Goal: Contribute content

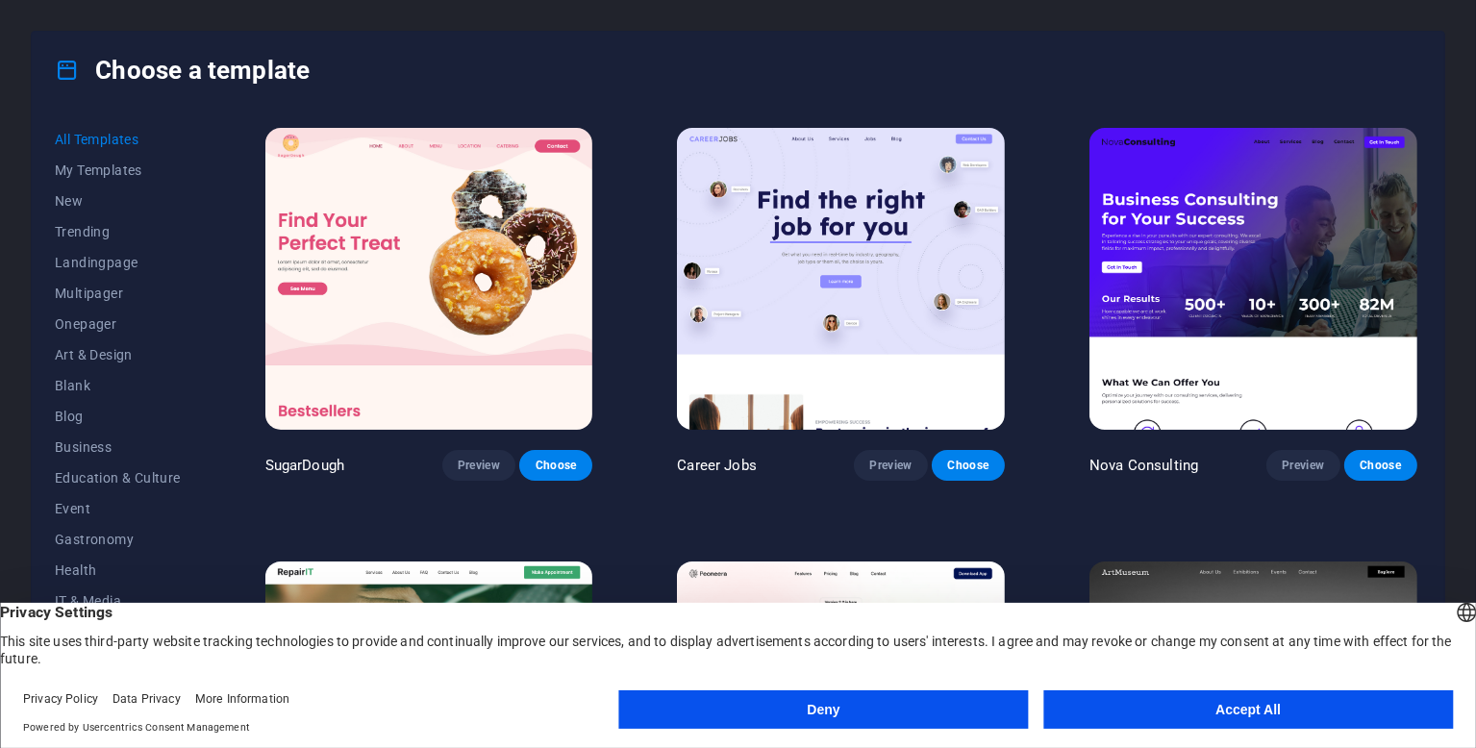
click at [1359, 706] on button "Accept All" at bounding box center [1248, 709] width 410 height 38
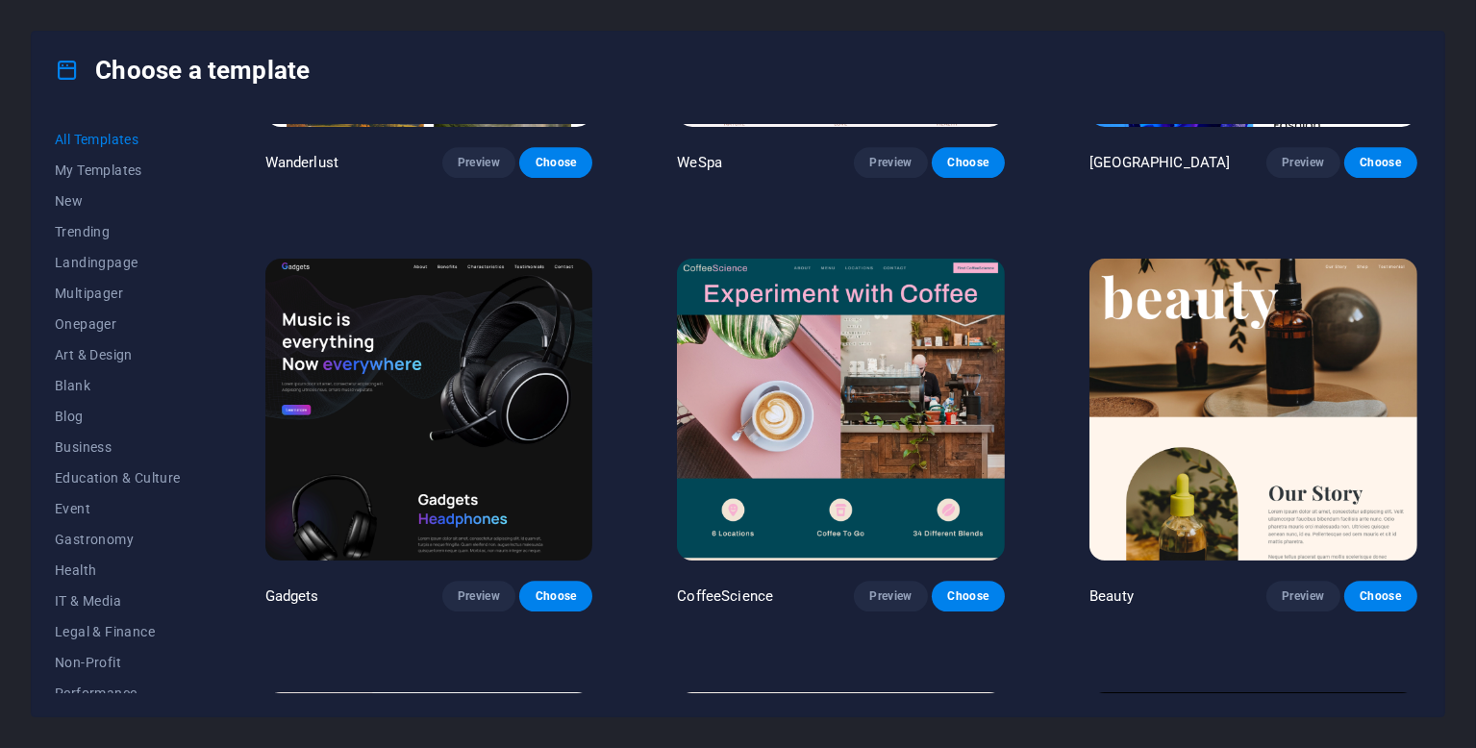
scroll to position [5961, 0]
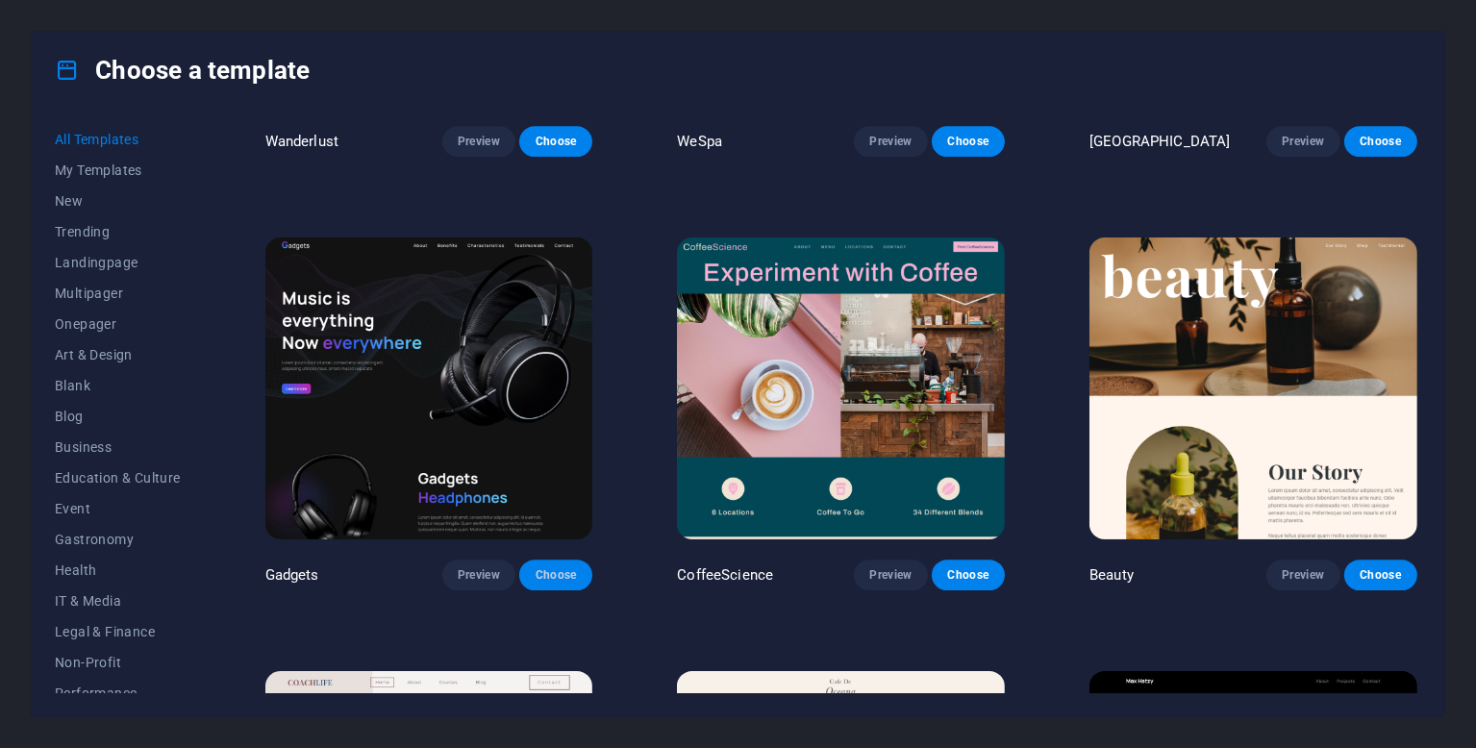
click at [539, 567] on span "Choose" at bounding box center [556, 574] width 42 height 15
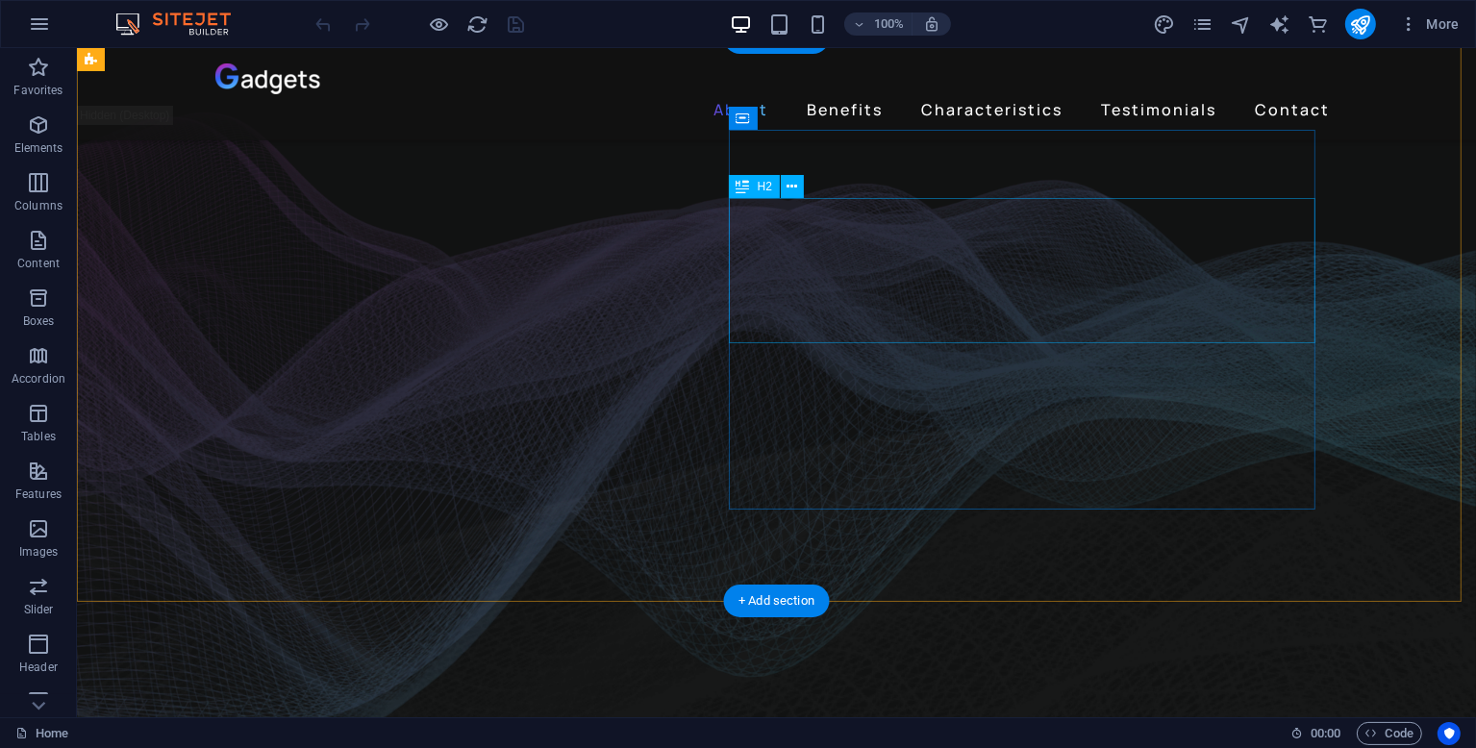
scroll to position [734, 0]
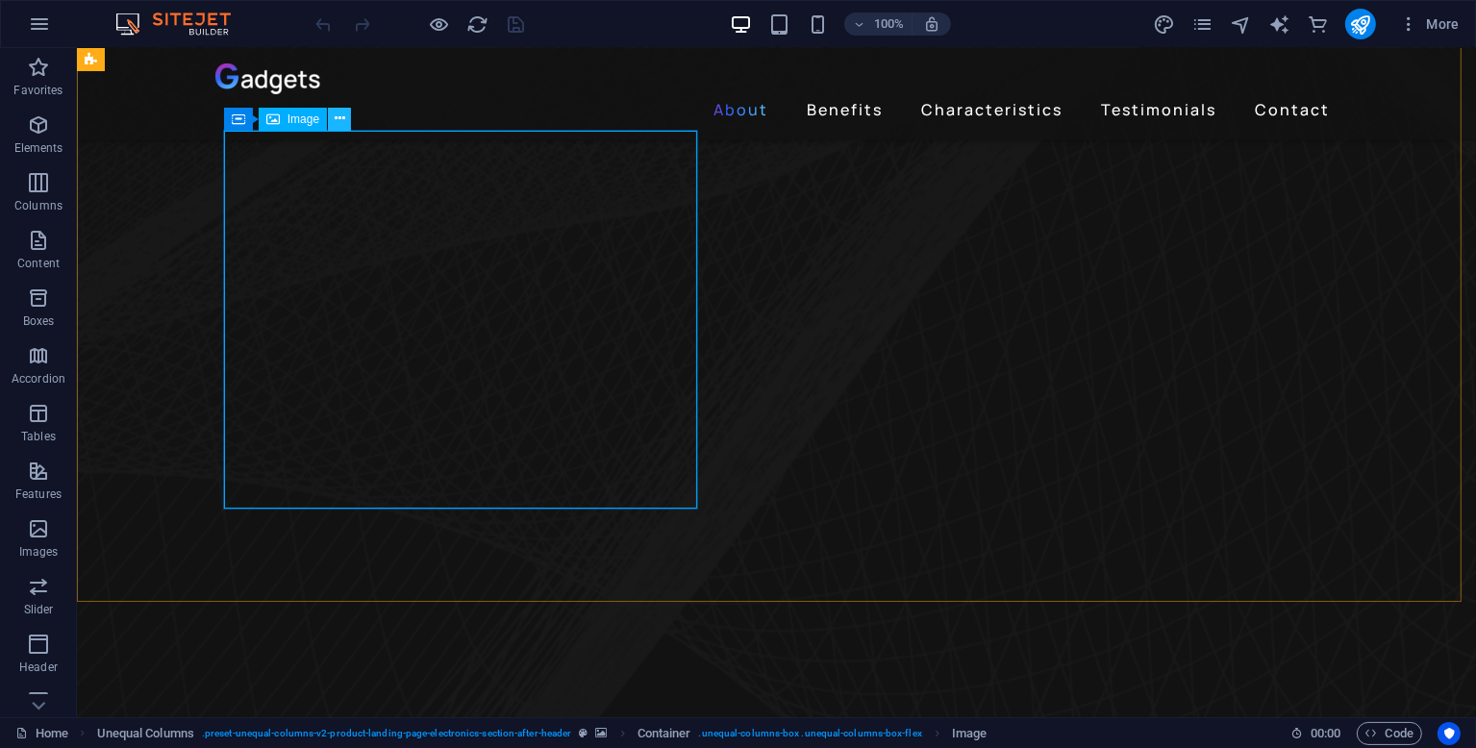
click at [340, 124] on icon at bounding box center [340, 119] width 11 height 20
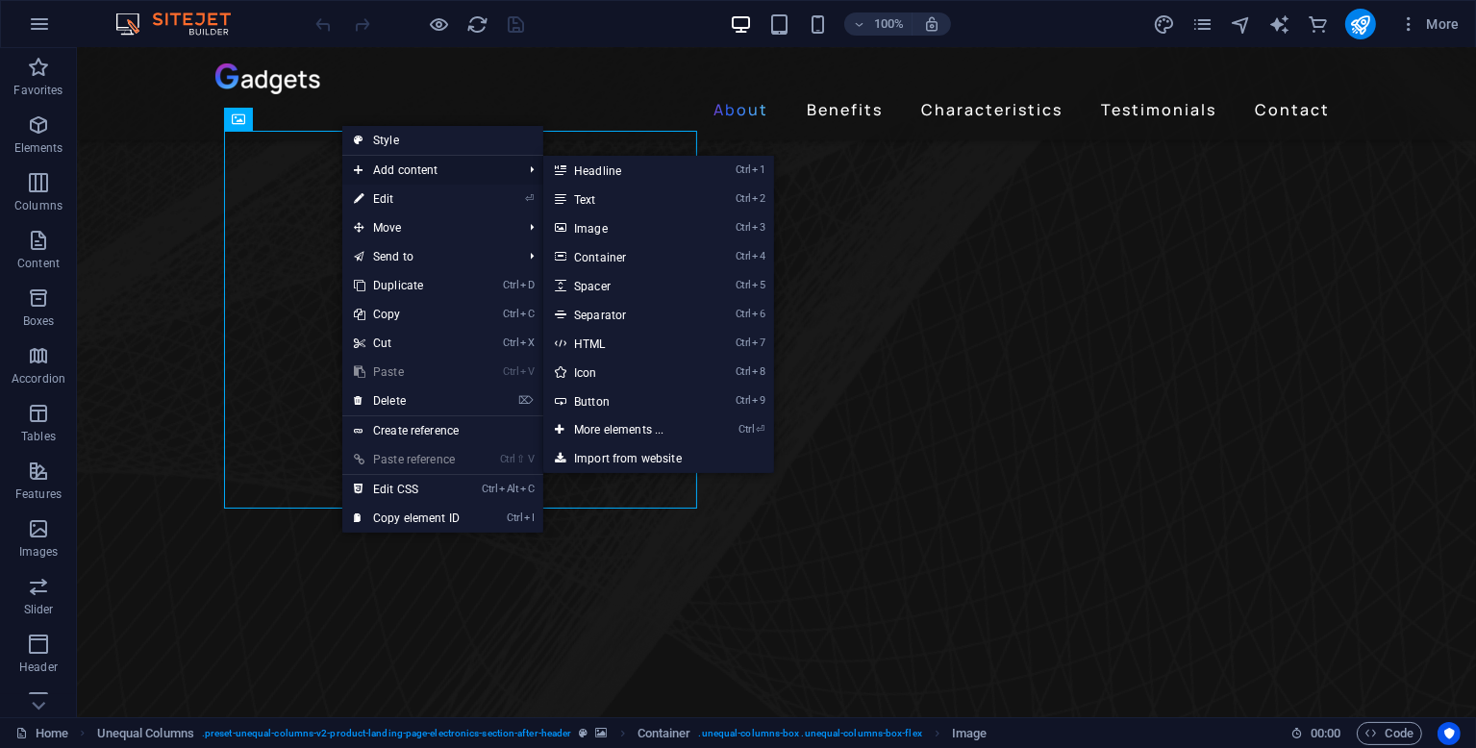
drag, startPoint x: 472, startPoint y: 170, endPoint x: 454, endPoint y: 179, distance: 20.2
click at [454, 179] on span "Add content" at bounding box center [428, 170] width 172 height 29
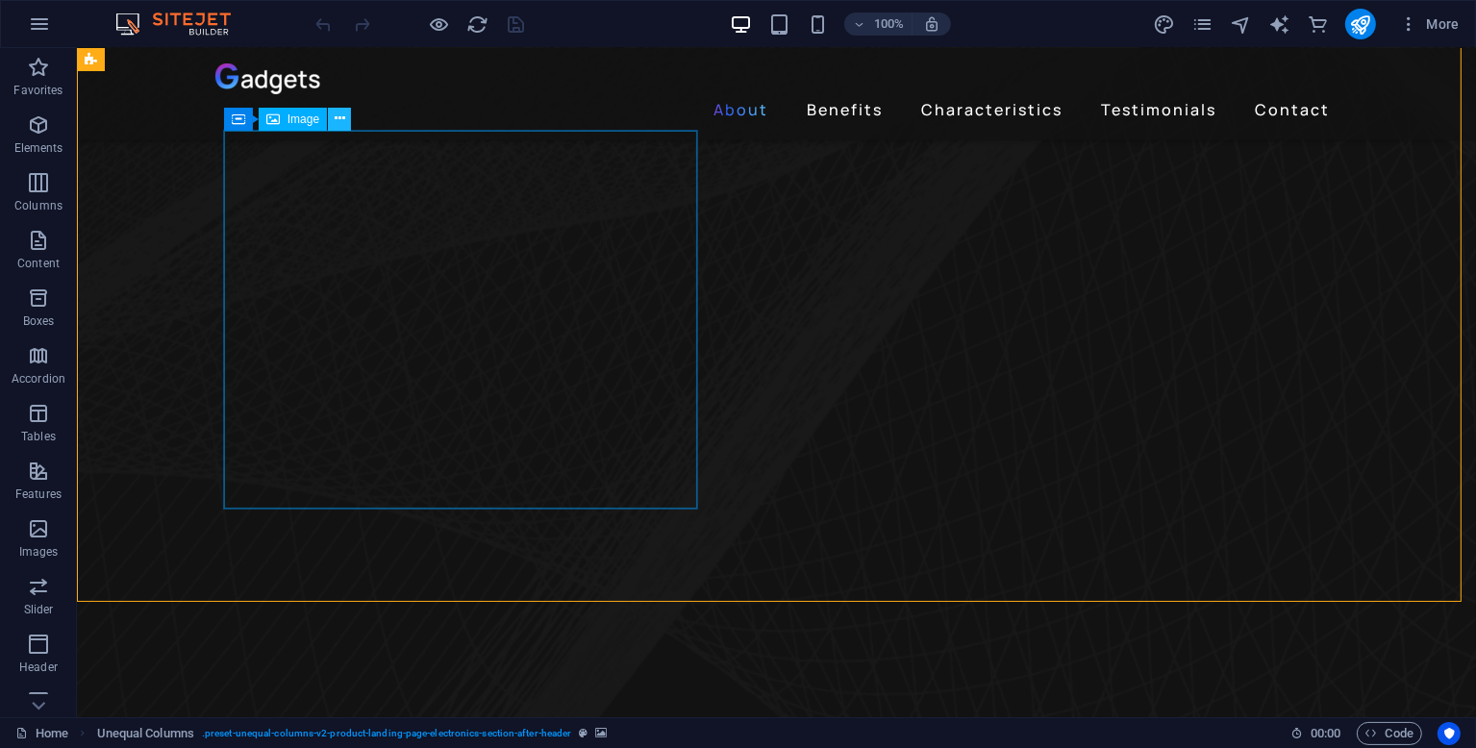
click at [341, 122] on icon at bounding box center [340, 119] width 11 height 20
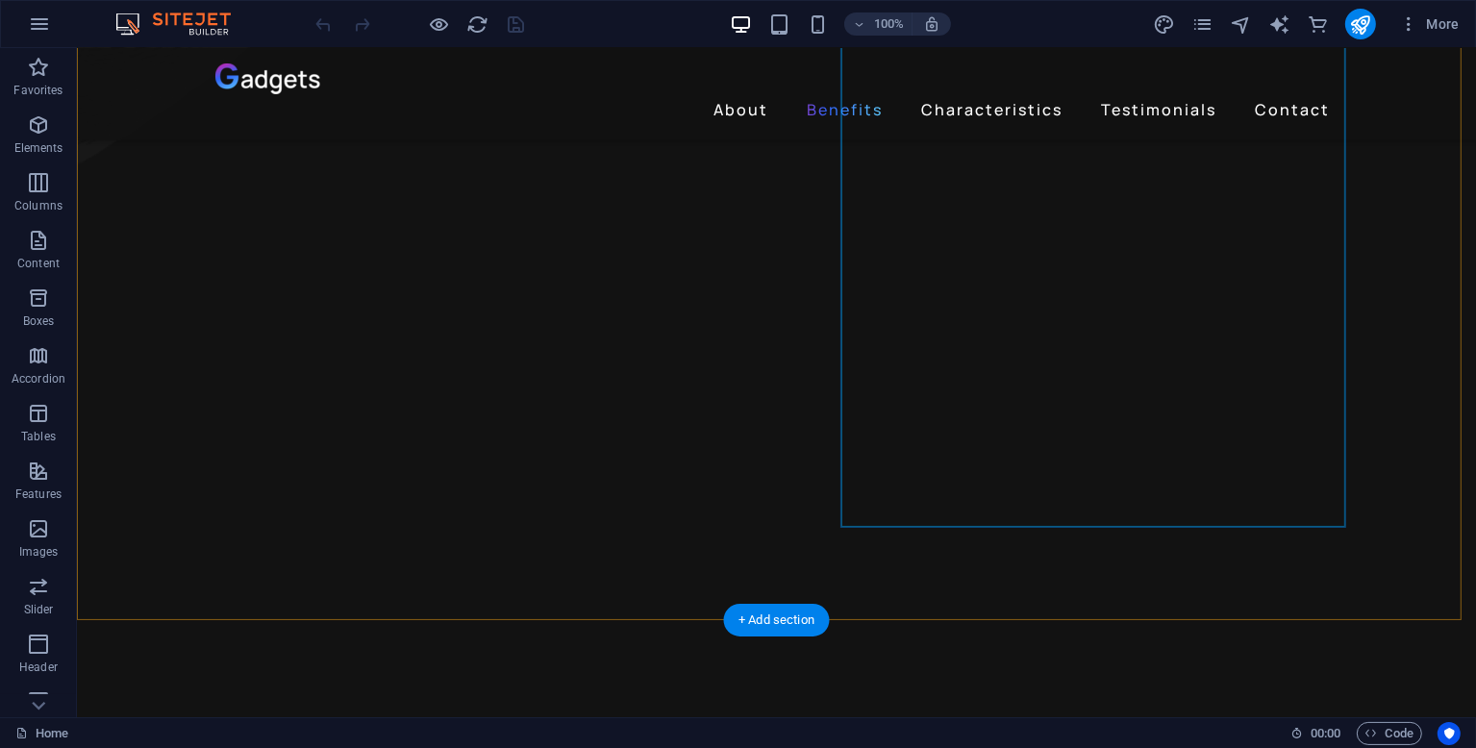
scroll to position [1791, 0]
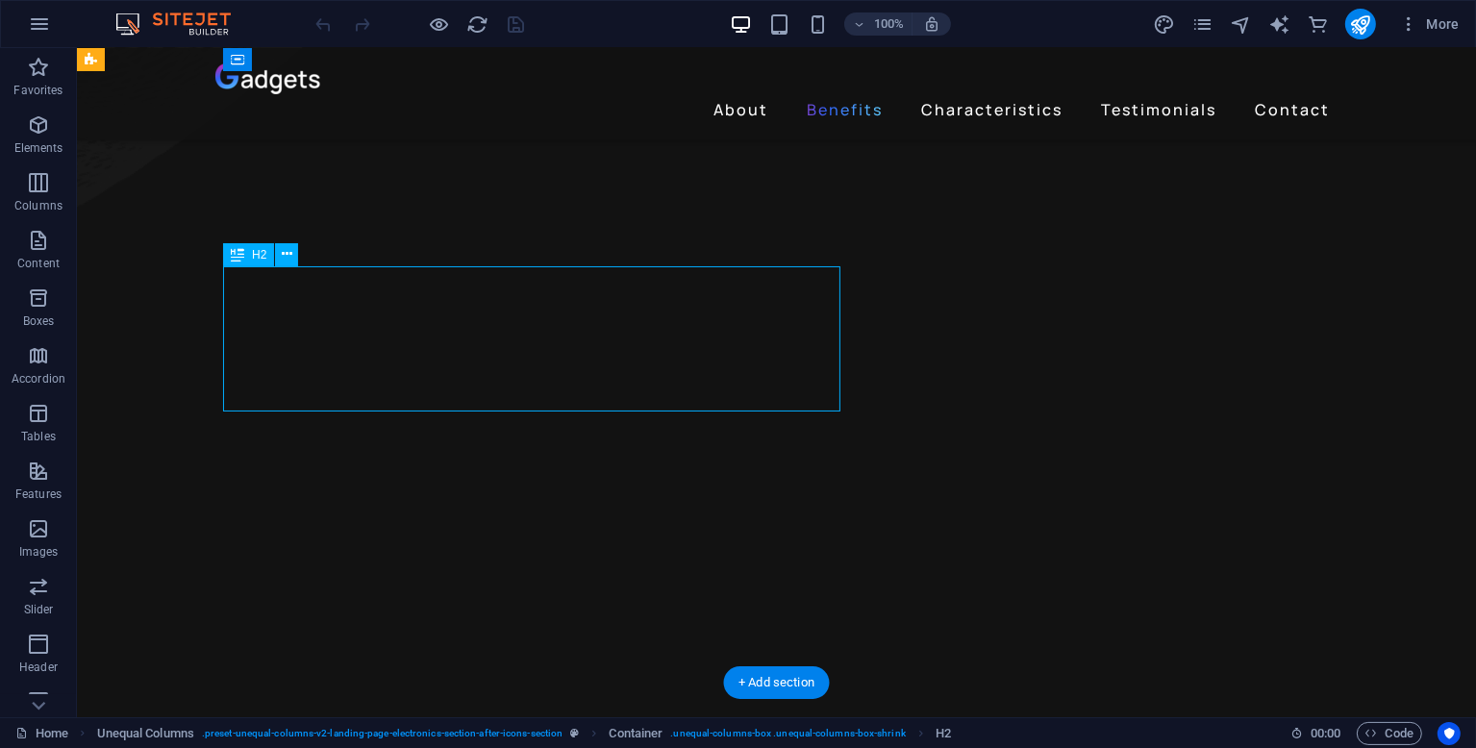
scroll to position [1695, 0]
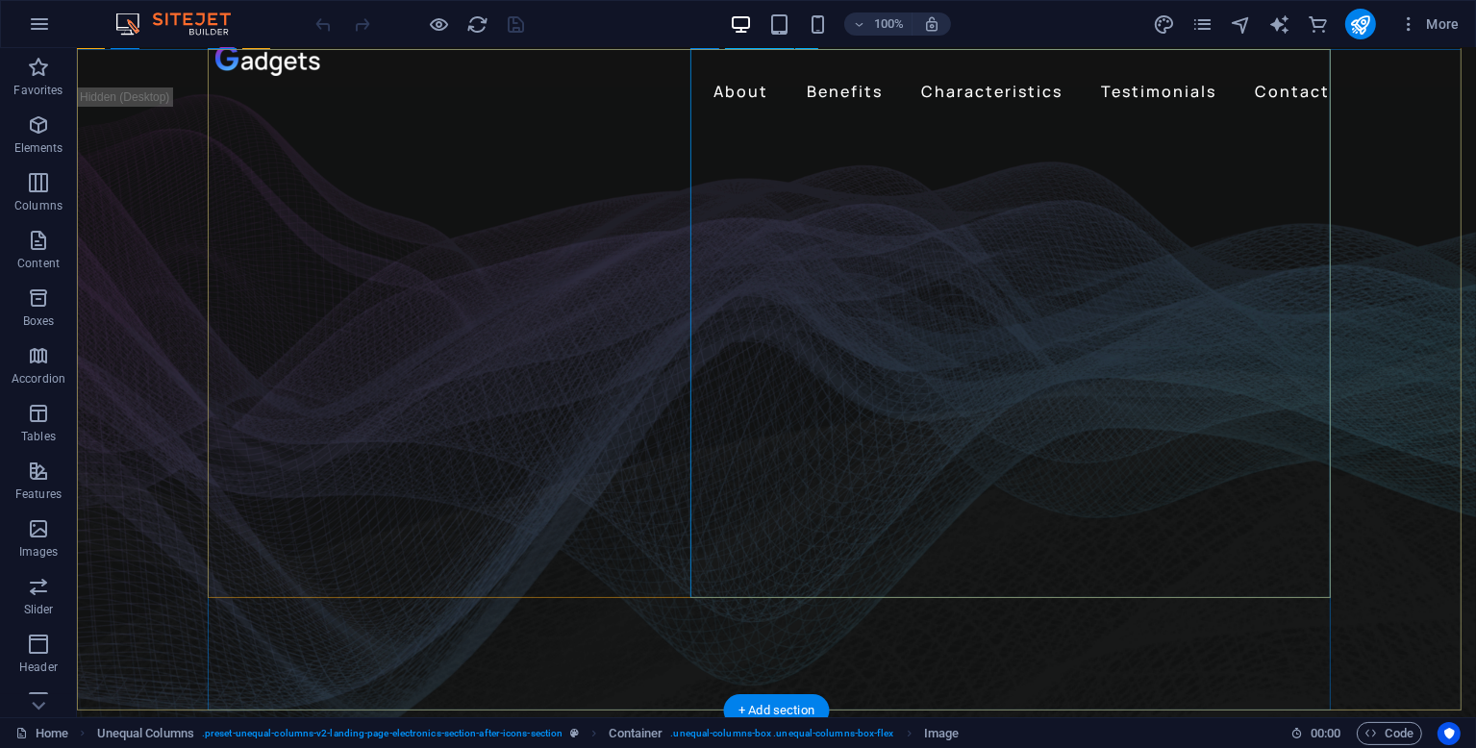
scroll to position [0, 0]
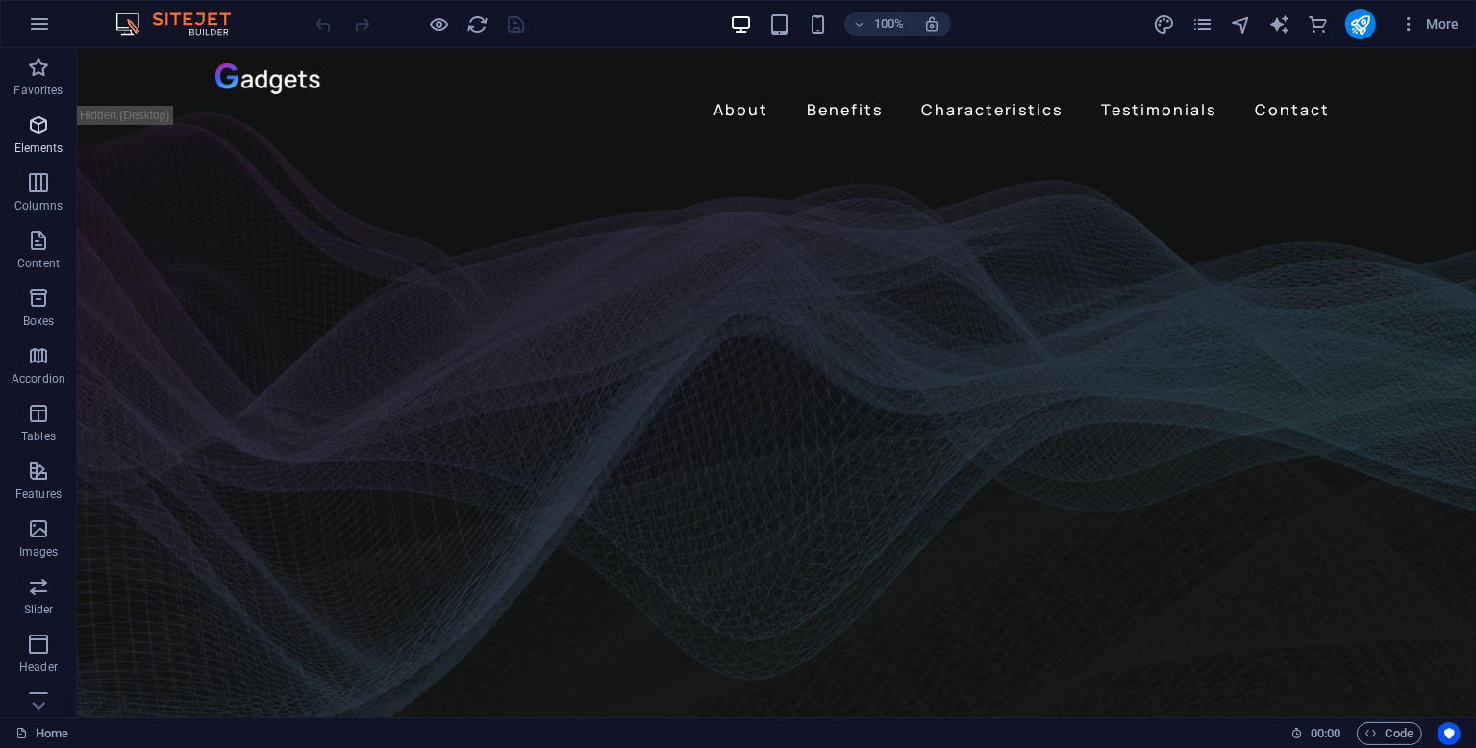
click at [61, 130] on span "Elements" at bounding box center [38, 136] width 77 height 46
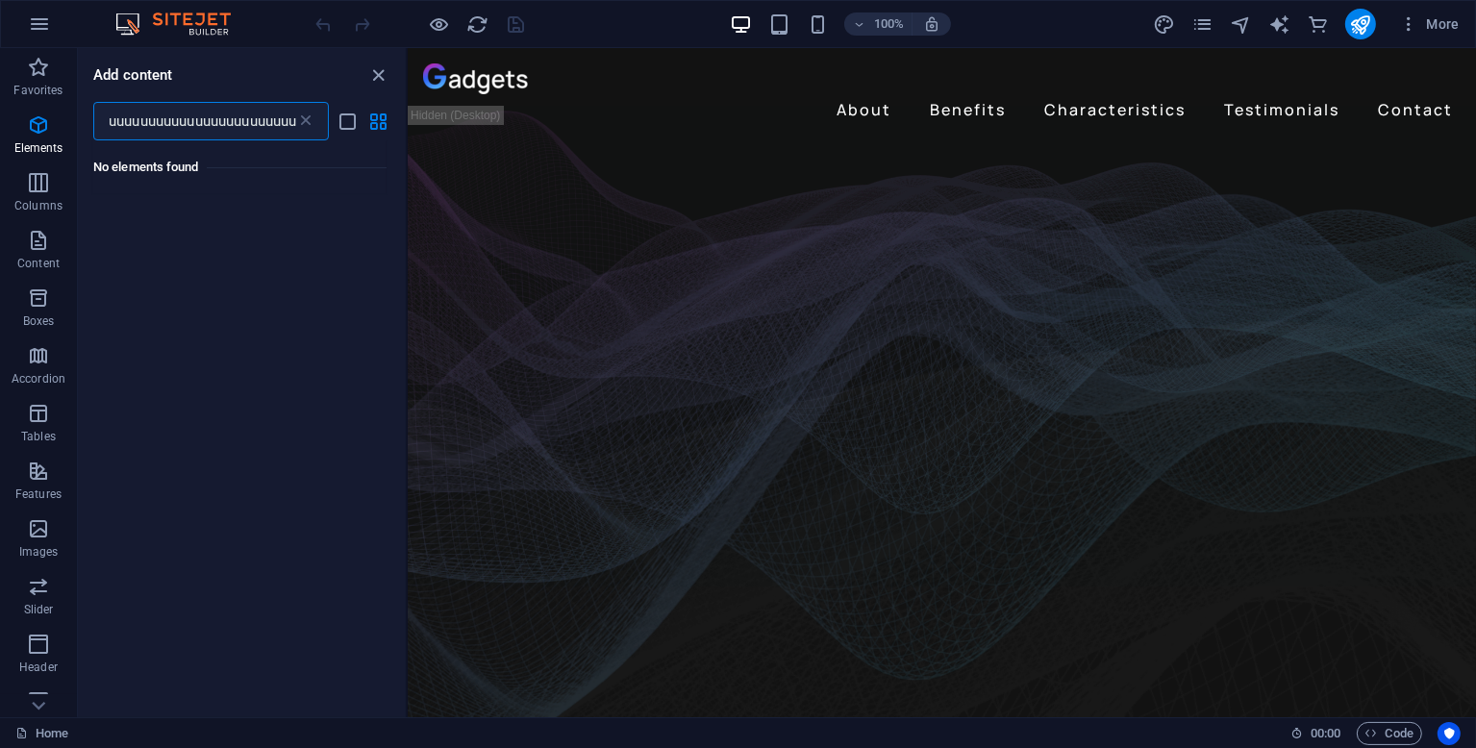
type input "uuuuuuuuuuuuuuuuuuuuuuuuuuuuuuuuuuuuuuuuuuuuuuu"
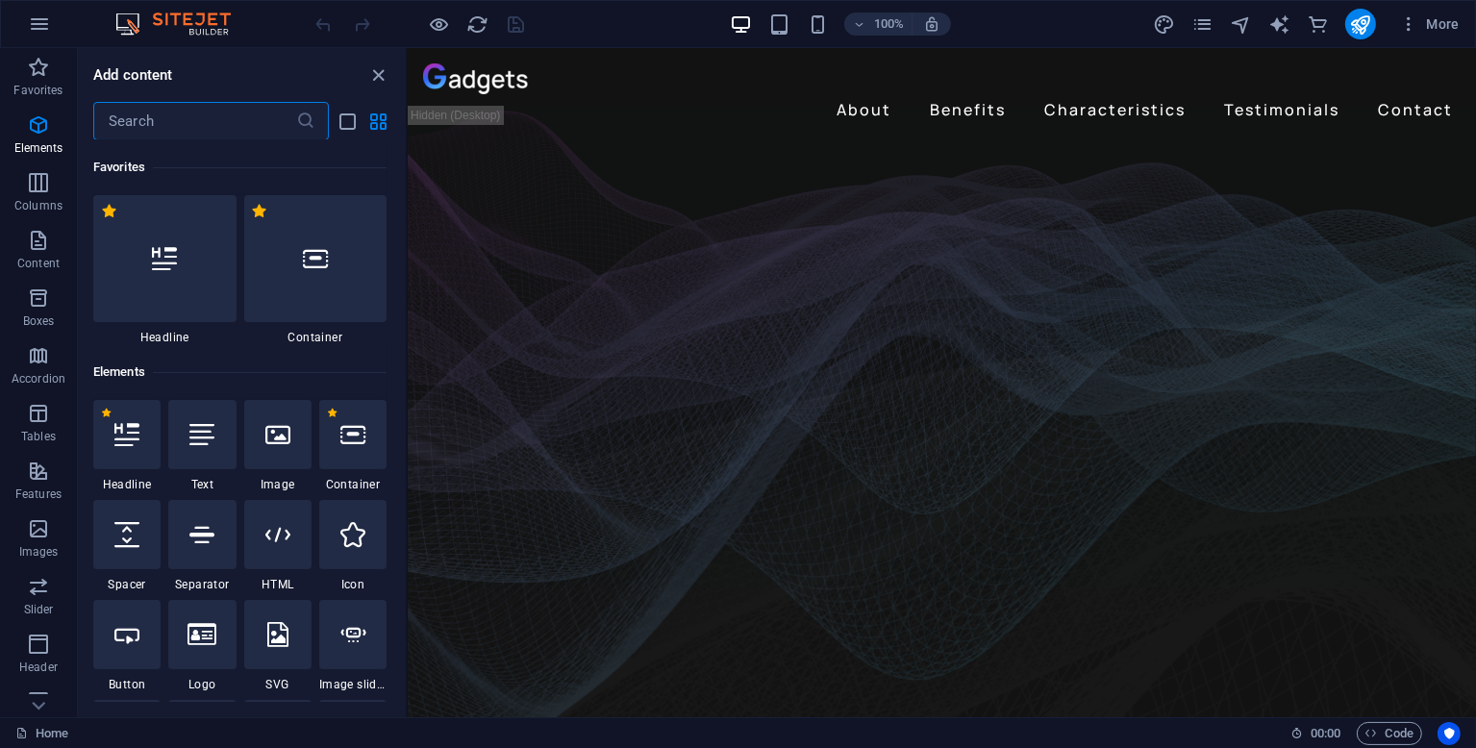
click at [600, 24] on div "100% More" at bounding box center [889, 24] width 1155 height 31
click at [242, 119] on input "text" at bounding box center [194, 121] width 203 height 38
click at [383, 72] on icon "close panel" at bounding box center [379, 75] width 22 height 22
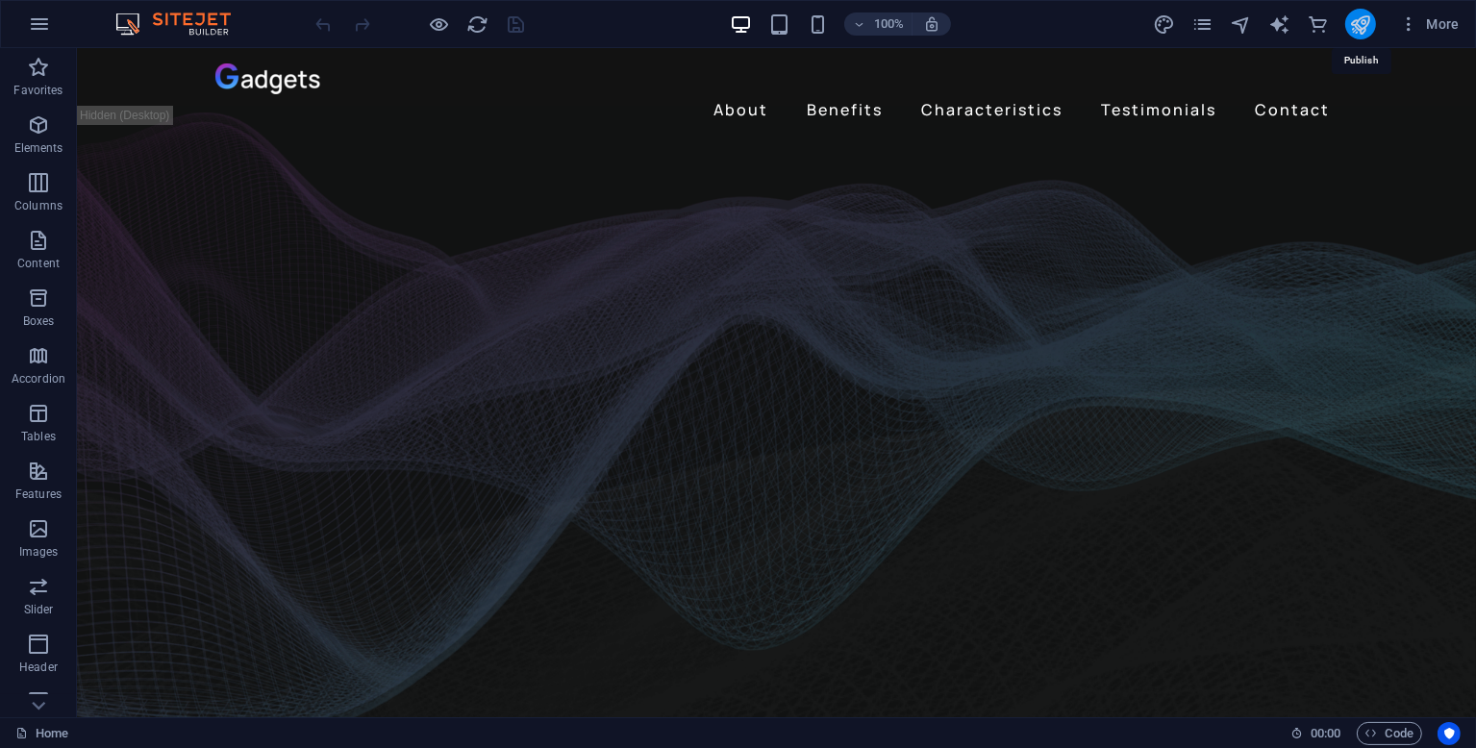
click at [1361, 23] on icon "publish" at bounding box center [1360, 24] width 22 height 22
